Goal: Navigation & Orientation: Find specific page/section

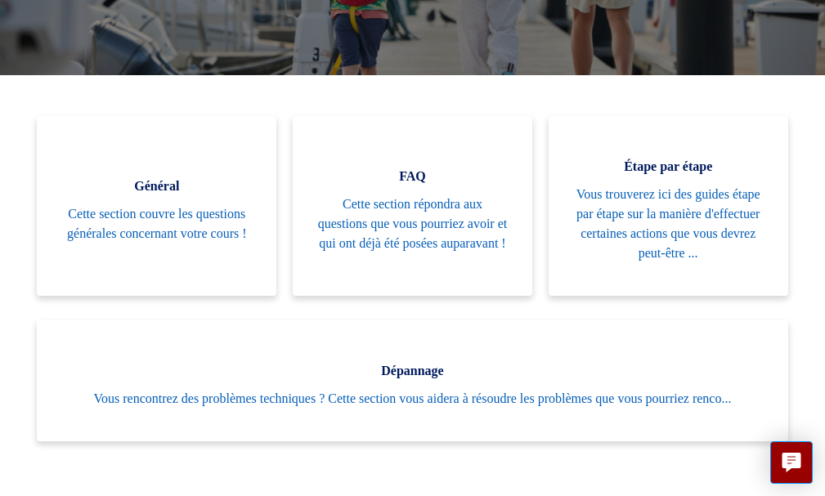
scroll to position [135, 0]
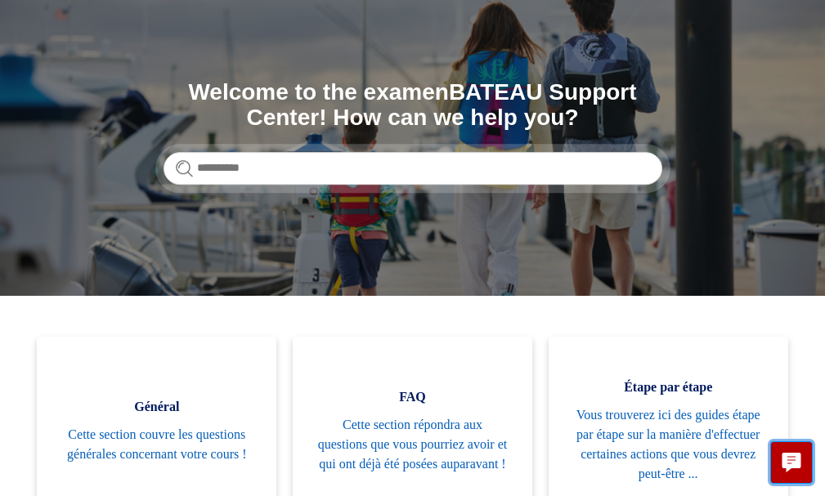
click at [786, 459] on icon "Live chat" at bounding box center [791, 461] width 19 height 16
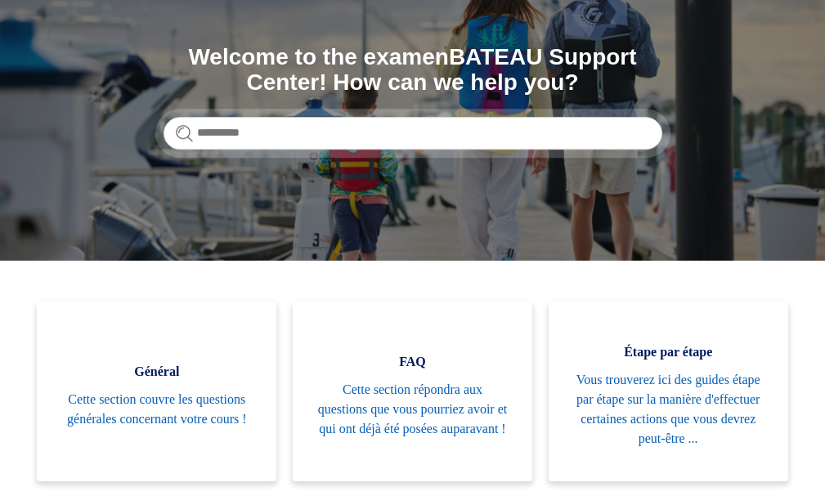
scroll to position [0, 0]
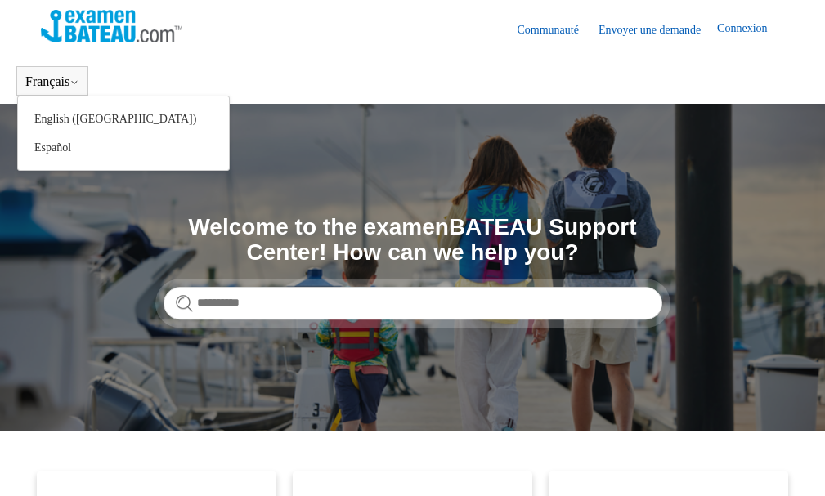
click at [58, 78] on button "Français" at bounding box center [52, 81] width 54 height 15
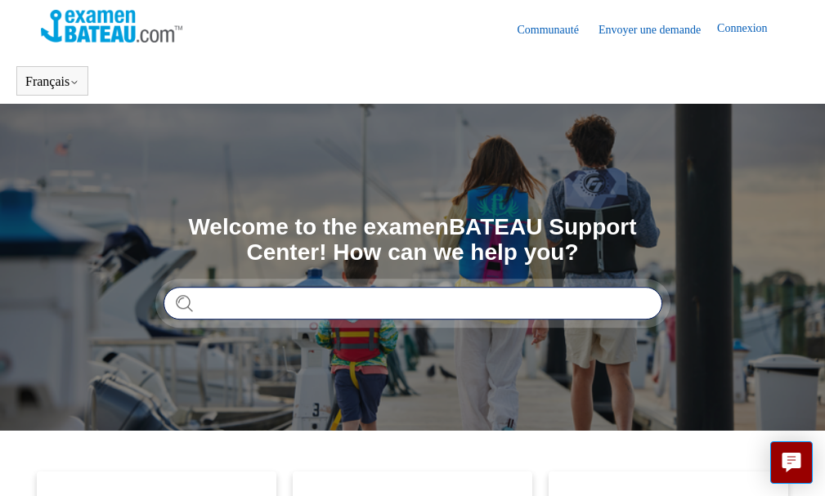
click at [262, 306] on input "Rechercher" at bounding box center [412, 303] width 499 height 33
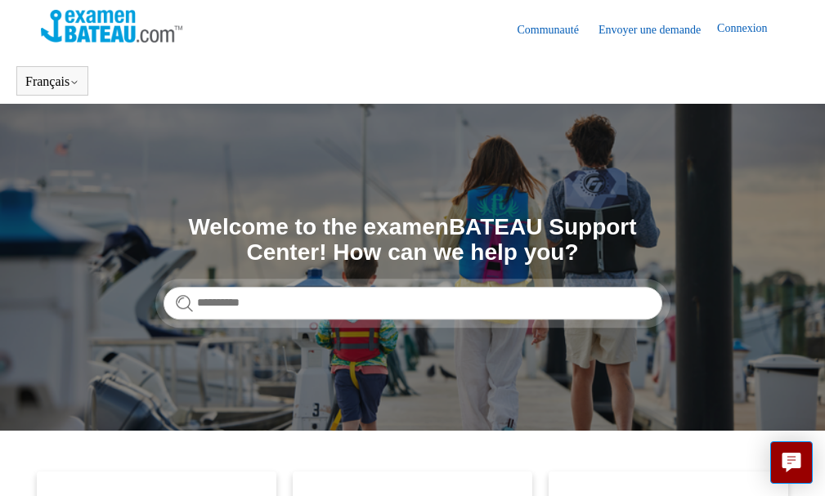
click at [81, 15] on img at bounding box center [111, 26] width 141 height 33
click at [119, 37] on img at bounding box center [111, 26] width 141 height 33
click at [728, 29] on link "Connexion" at bounding box center [750, 30] width 66 height 20
